Goal: Obtain resource: Download file/media

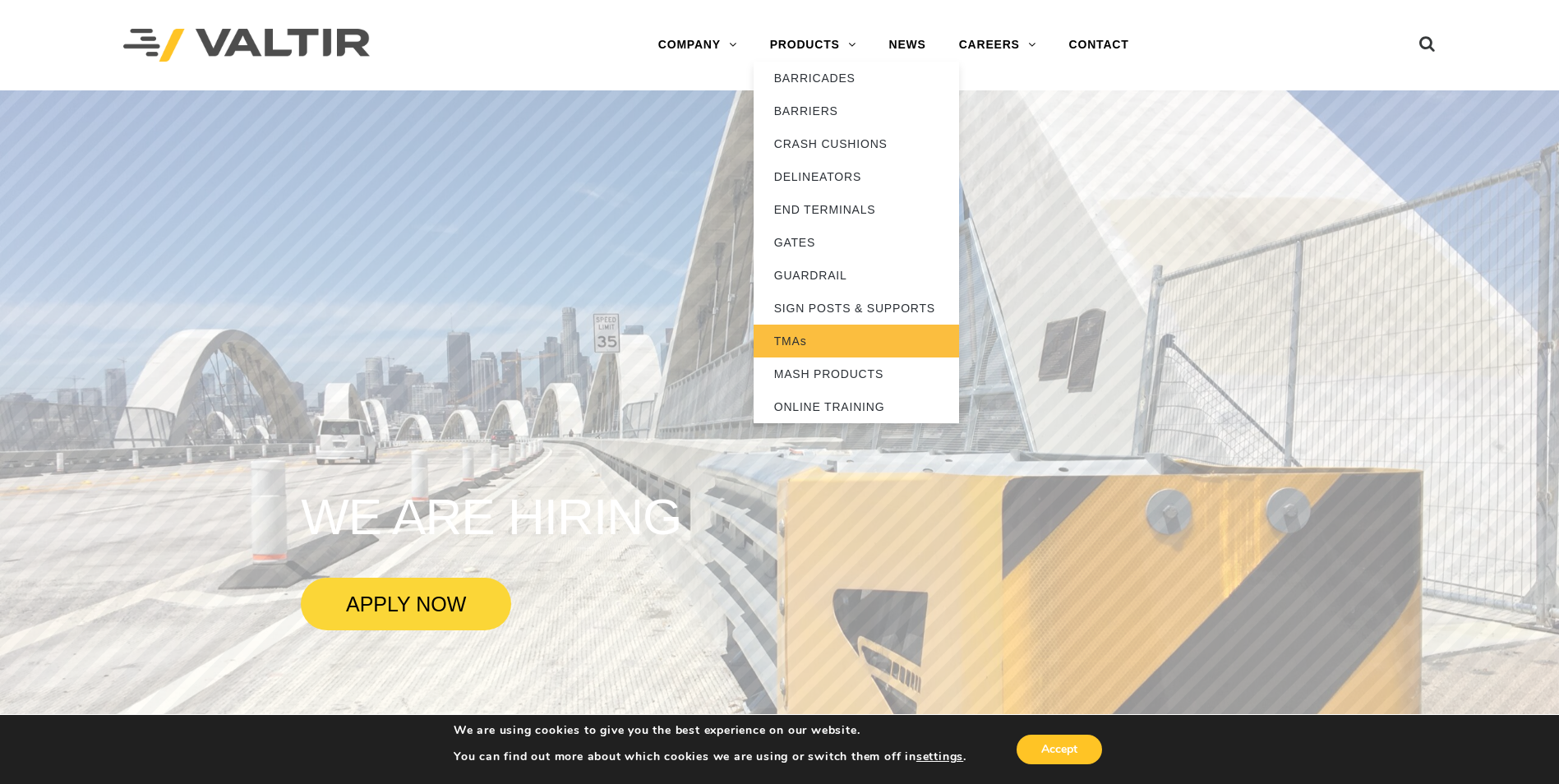
click at [821, 342] on link "TMAs" at bounding box center [855, 341] width 205 height 33
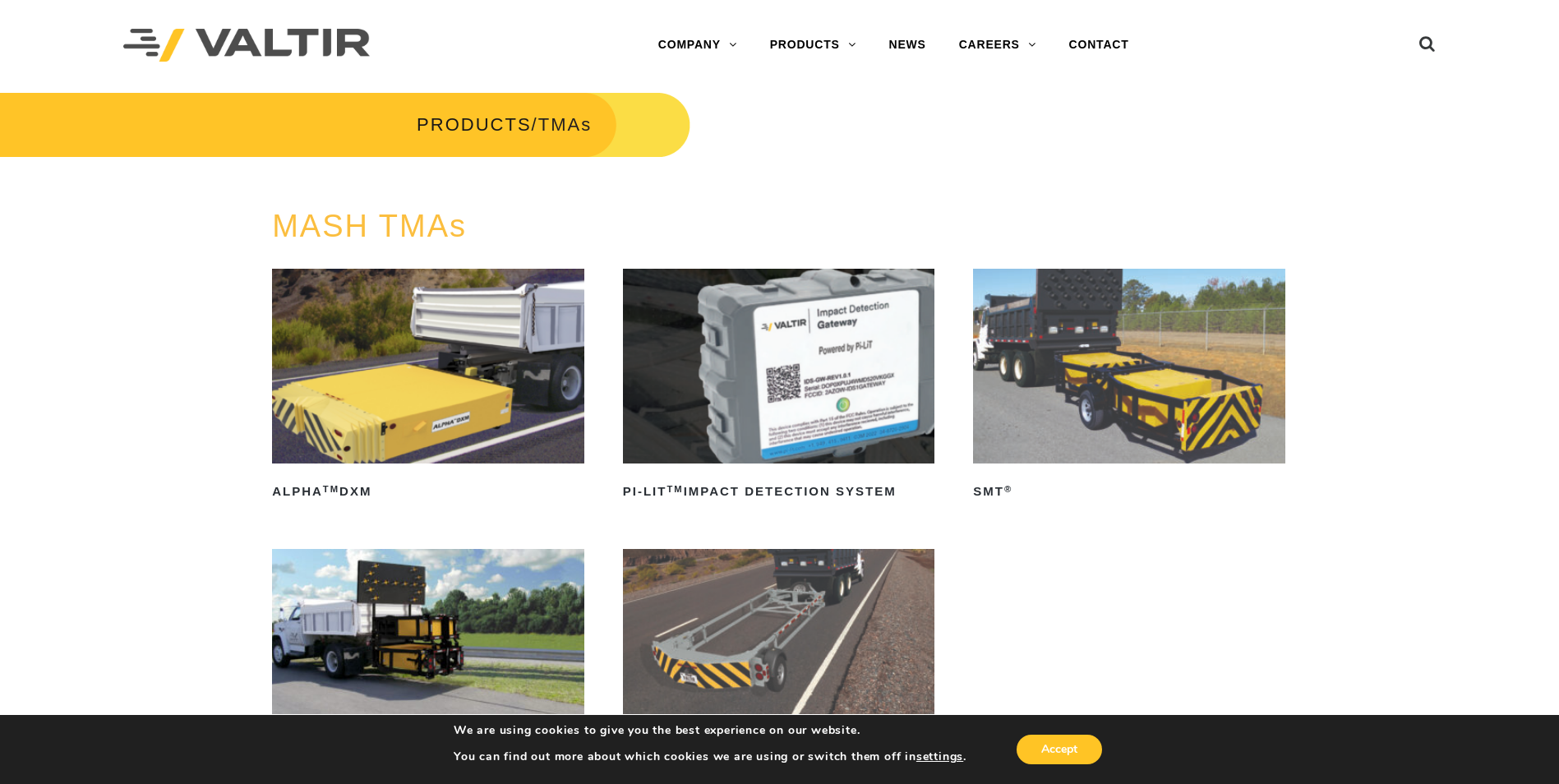
click at [523, 642] on img at bounding box center [428, 645] width 312 height 194
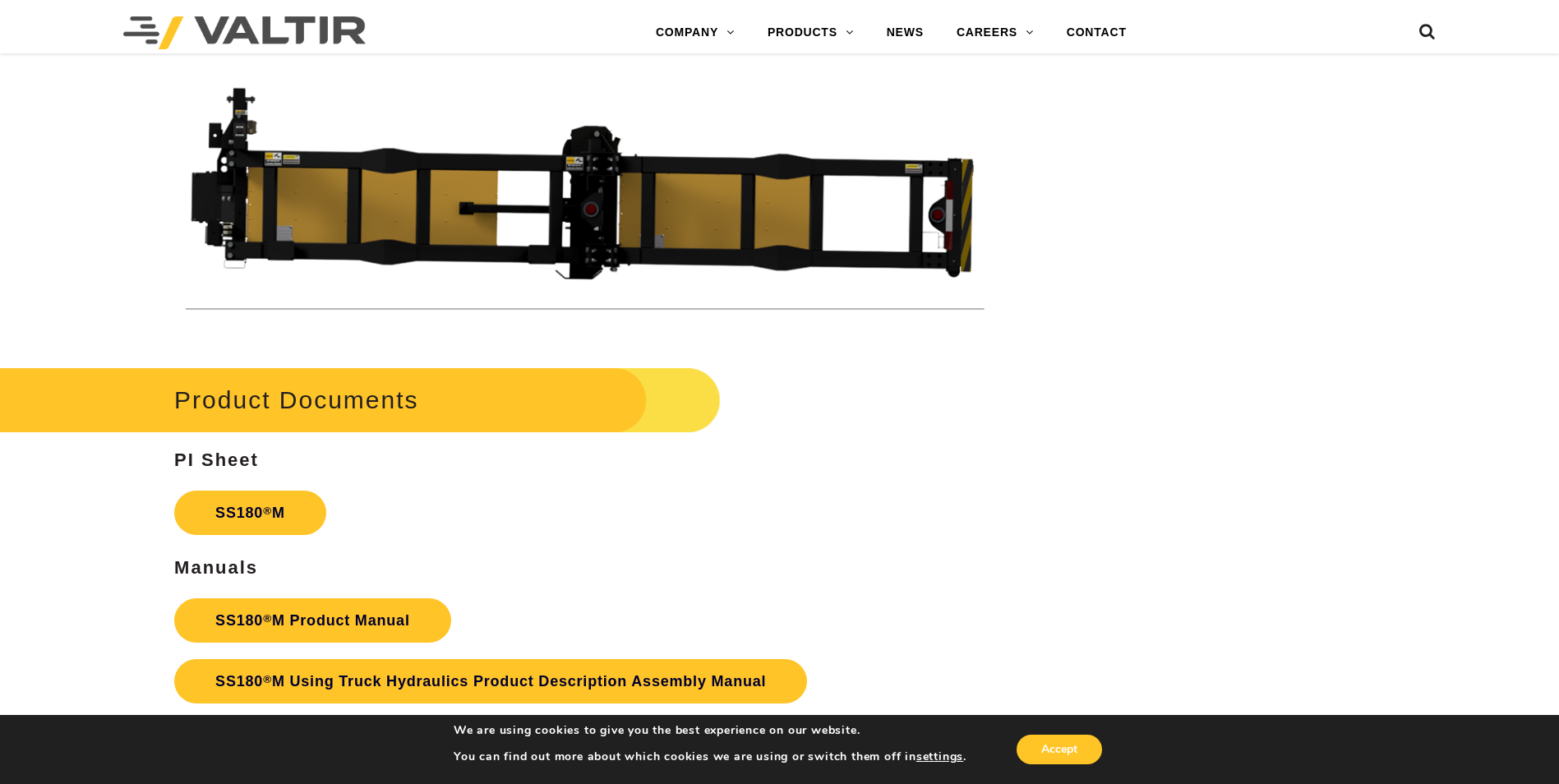
scroll to position [5751, 0]
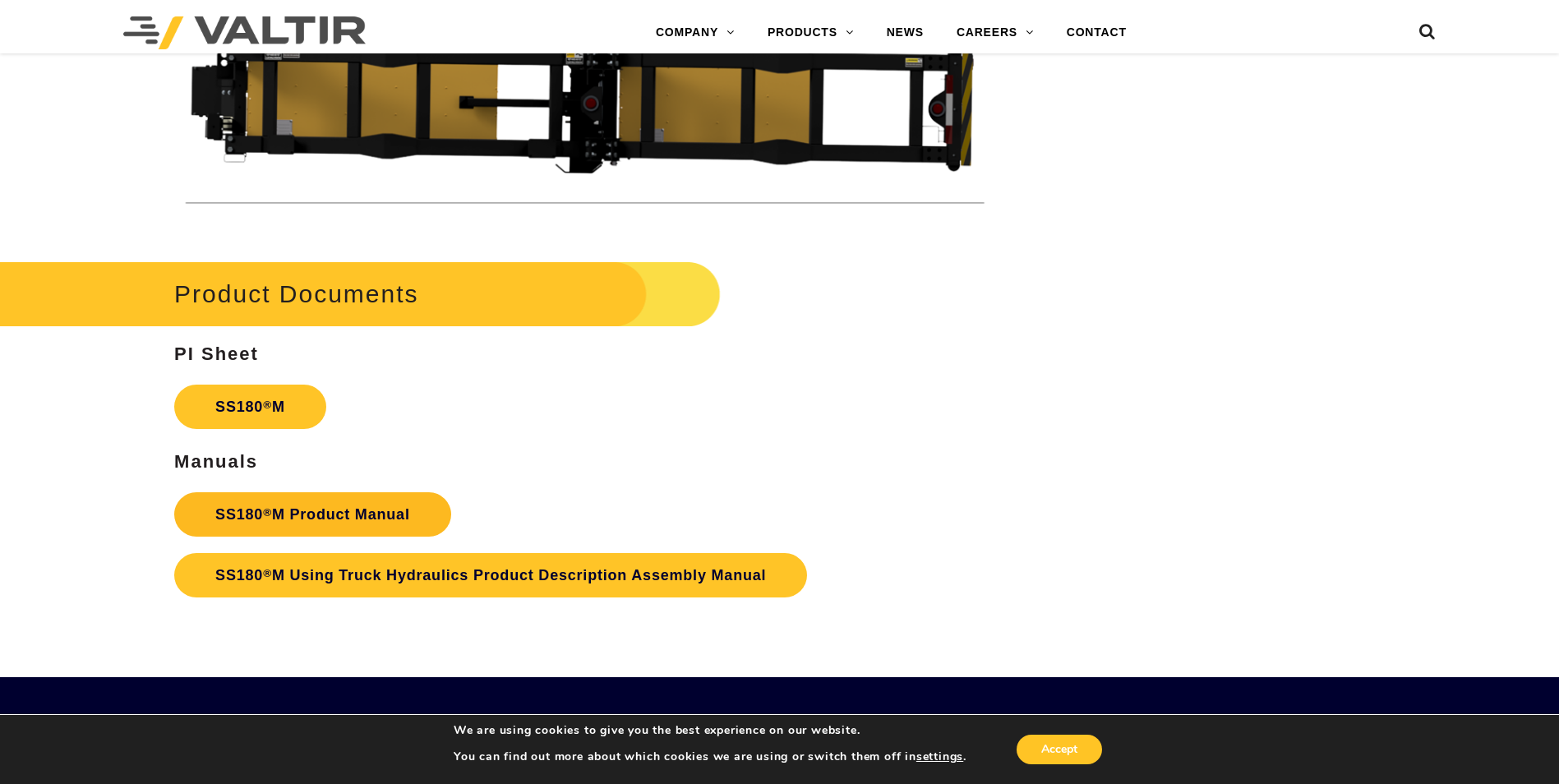
click at [399, 522] on link "SS180 ® M Product Manual" at bounding box center [312, 514] width 277 height 45
